Goal: Download file/media

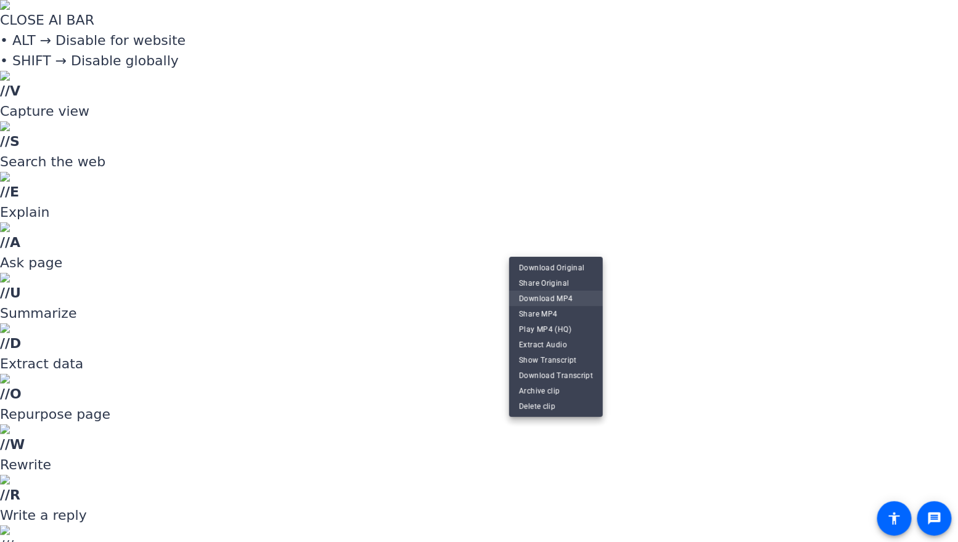
click at [571, 302] on span "Download MP4" at bounding box center [556, 298] width 74 height 15
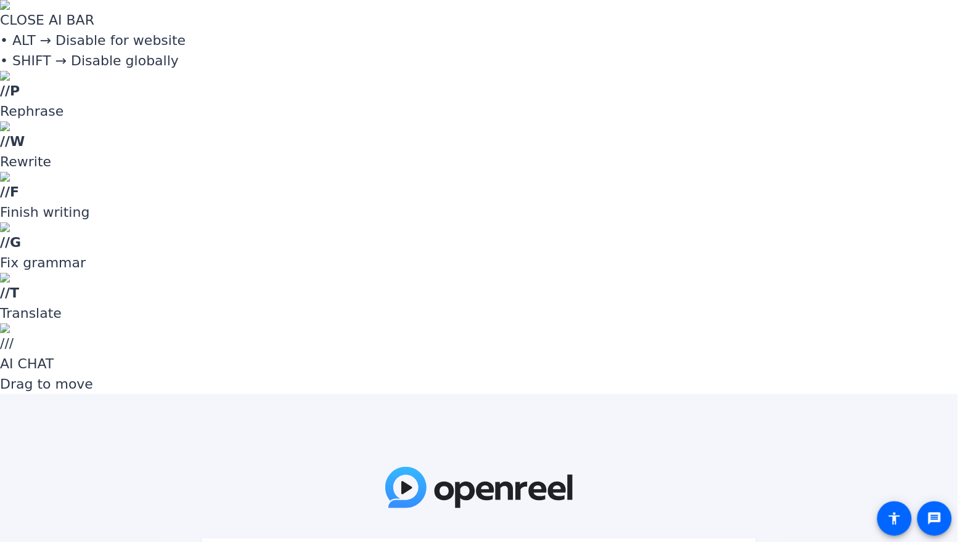
paste input "^x54d@"
type input "^x54d@"
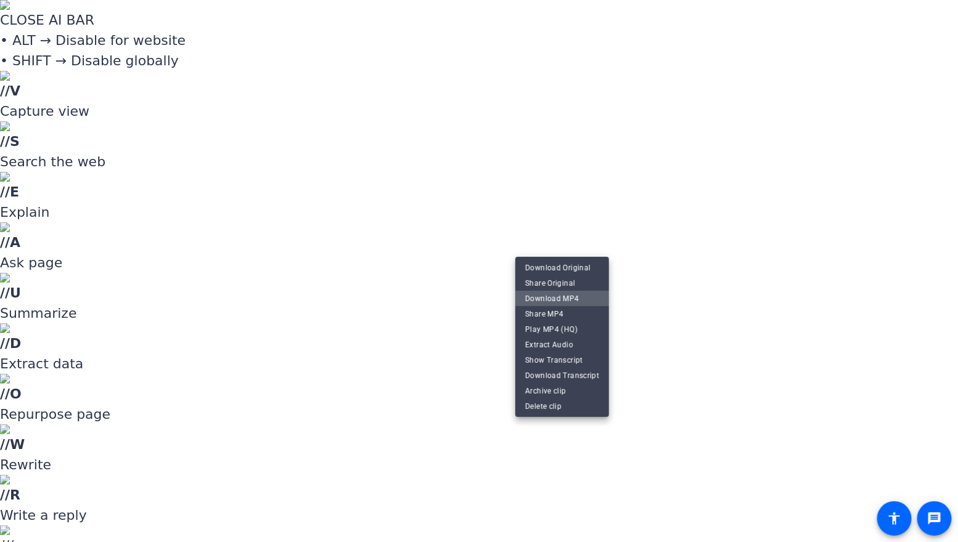
click at [582, 298] on span "Download MP4" at bounding box center [562, 298] width 74 height 15
